Goal: Register for event/course

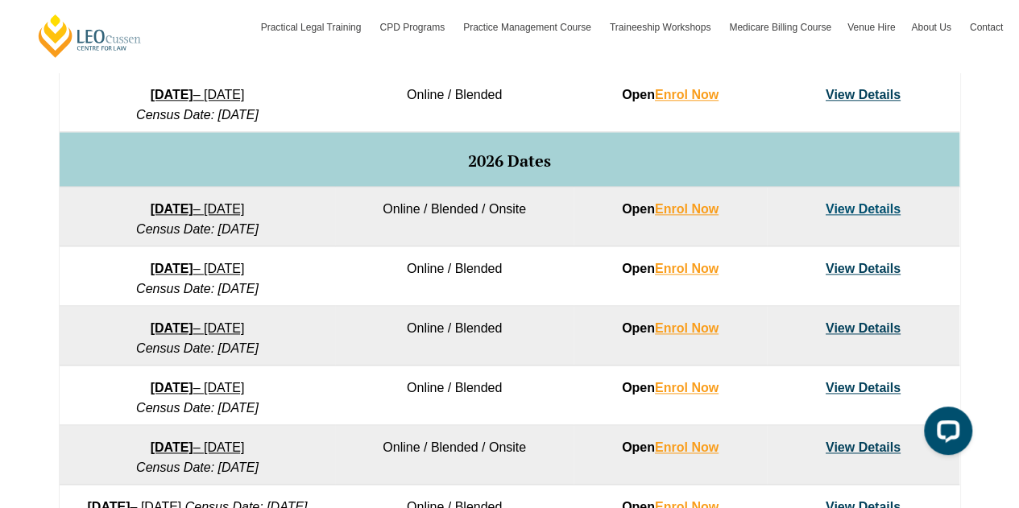
scroll to position [735, 0]
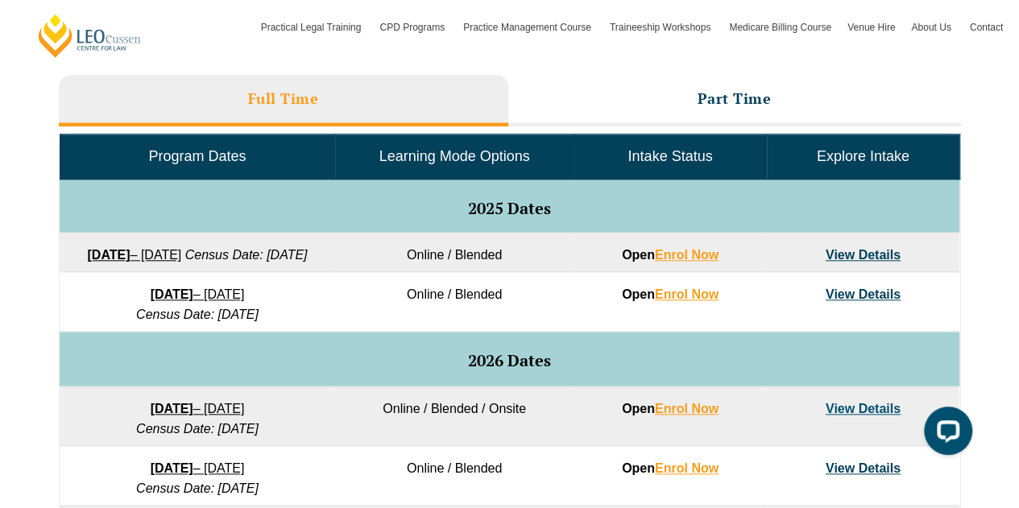
click at [860, 259] on link "View Details" at bounding box center [863, 255] width 75 height 14
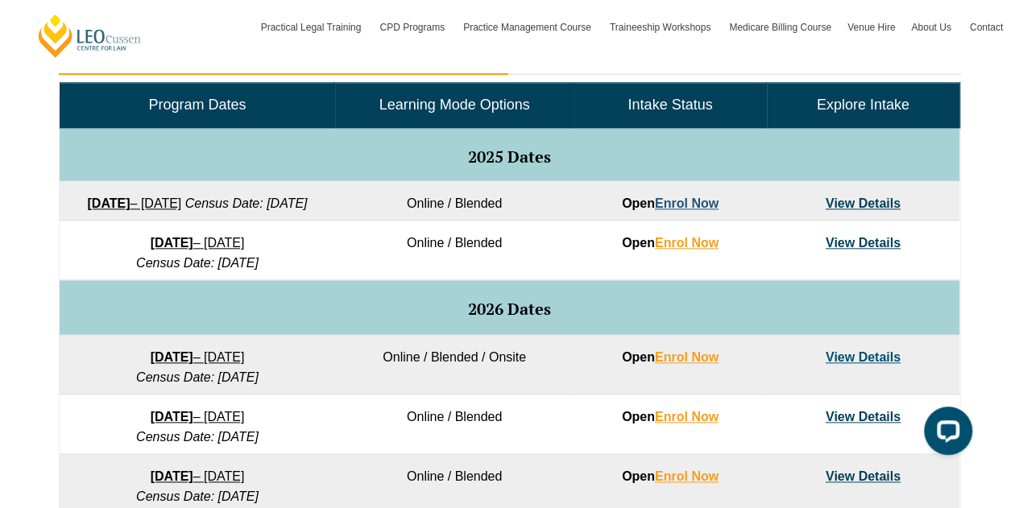
click at [684, 197] on link "Enrol Now" at bounding box center [687, 204] width 64 height 14
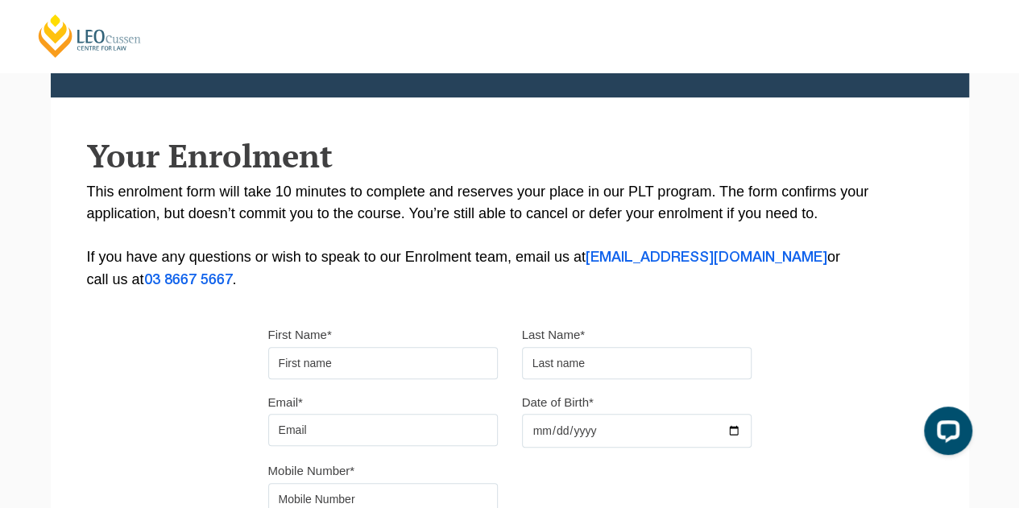
scroll to position [227, 0]
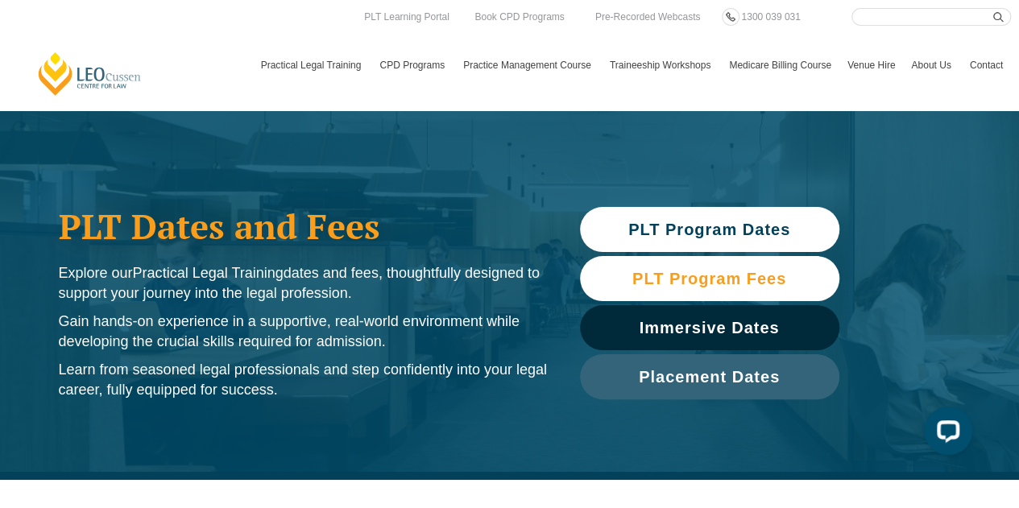
click at [783, 276] on span "PLT Program Fees" at bounding box center [709, 279] width 154 height 16
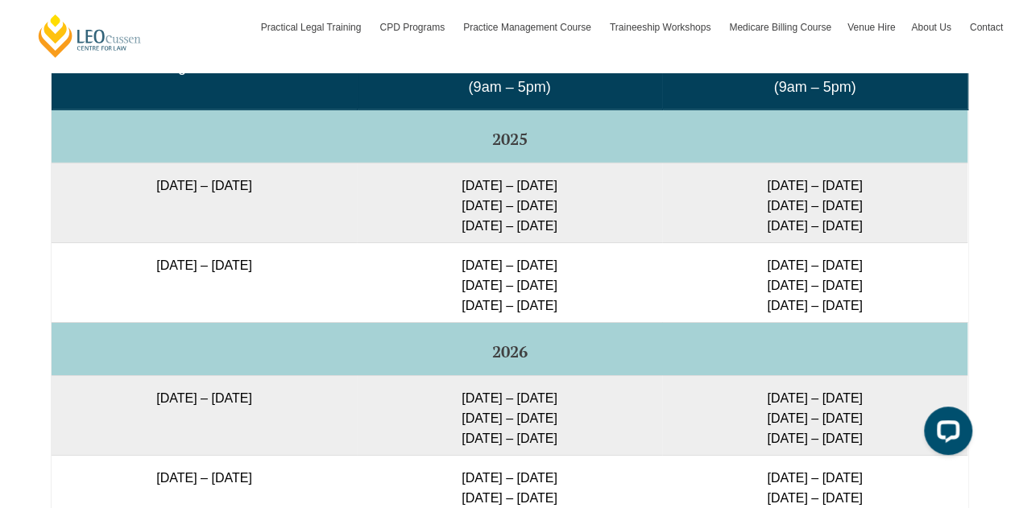
scroll to position [2705, 0]
